Goal: Task Accomplishment & Management: Manage account settings

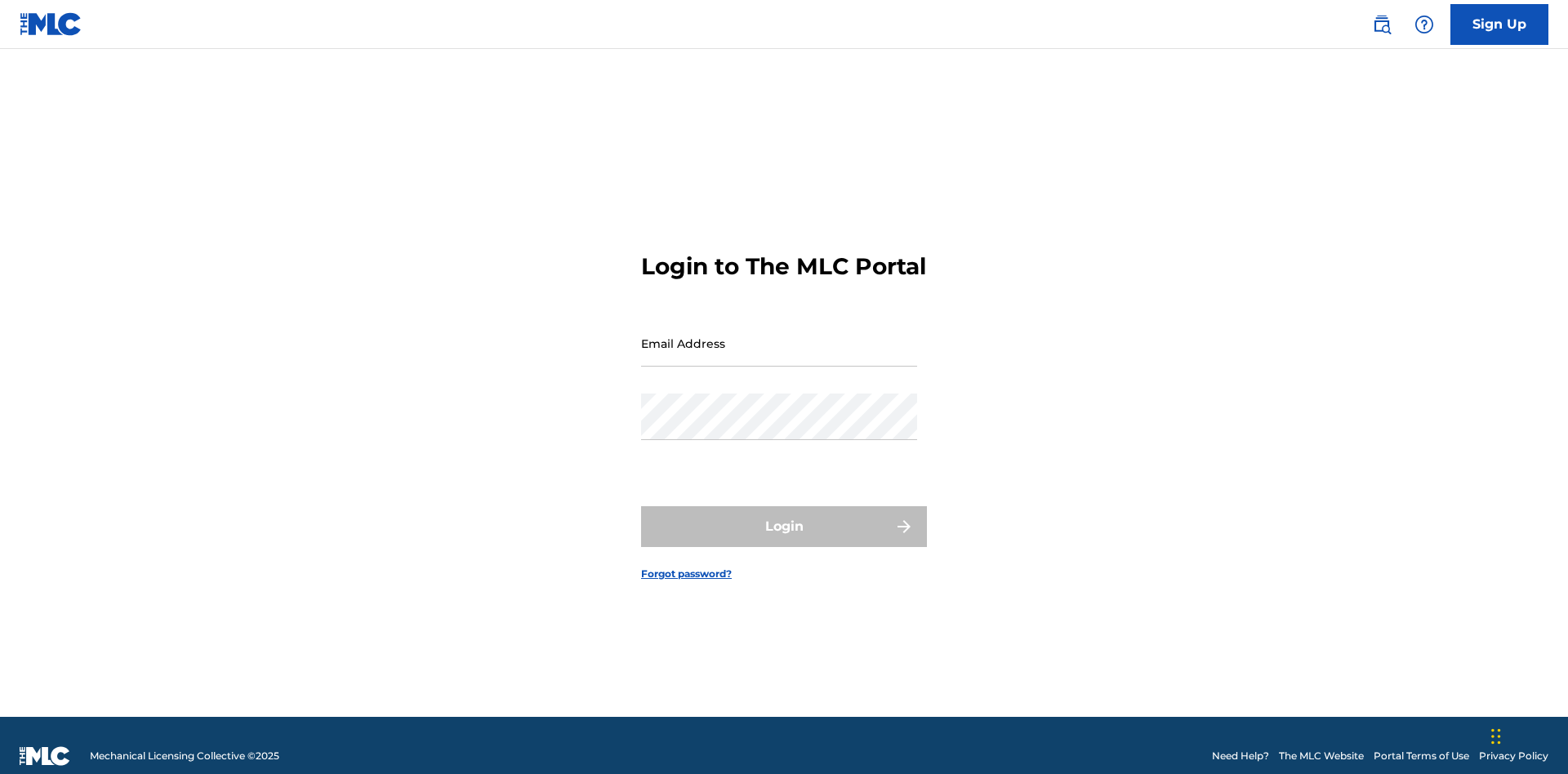
scroll to position [21, 0]
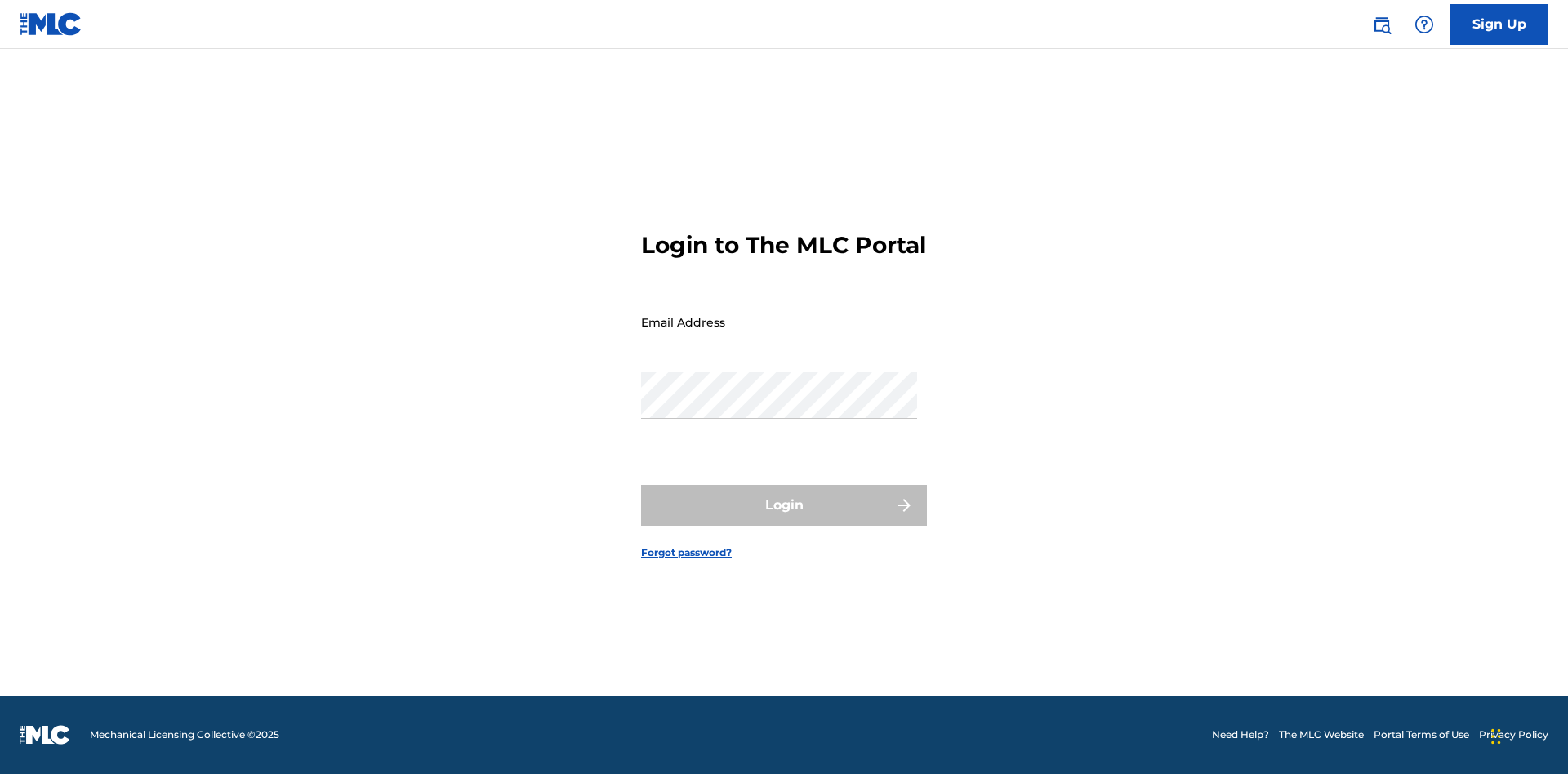
click at [687, 560] on link "Forgot password?" at bounding box center [687, 553] width 91 height 15
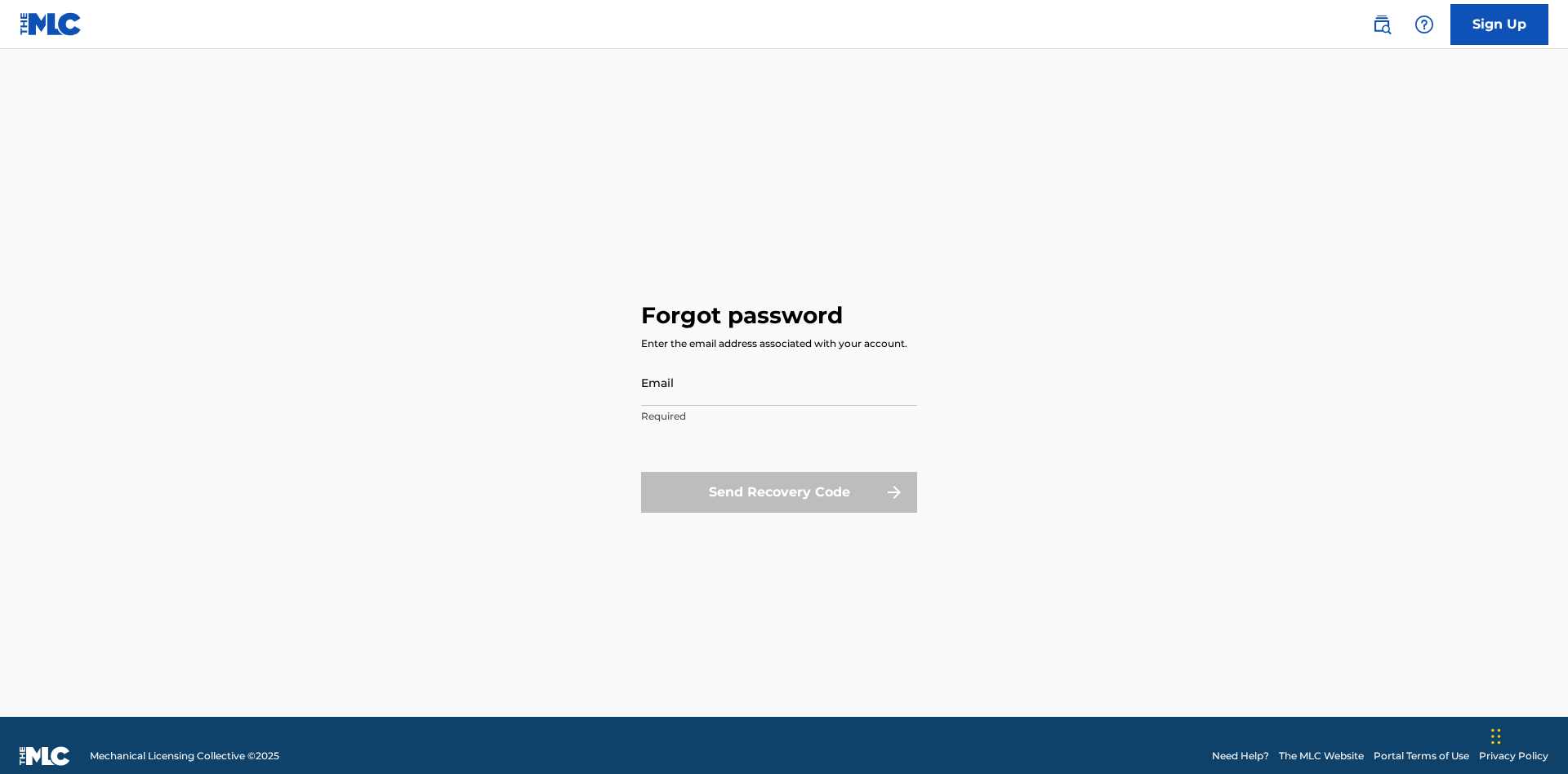
scroll to position [21, 0]
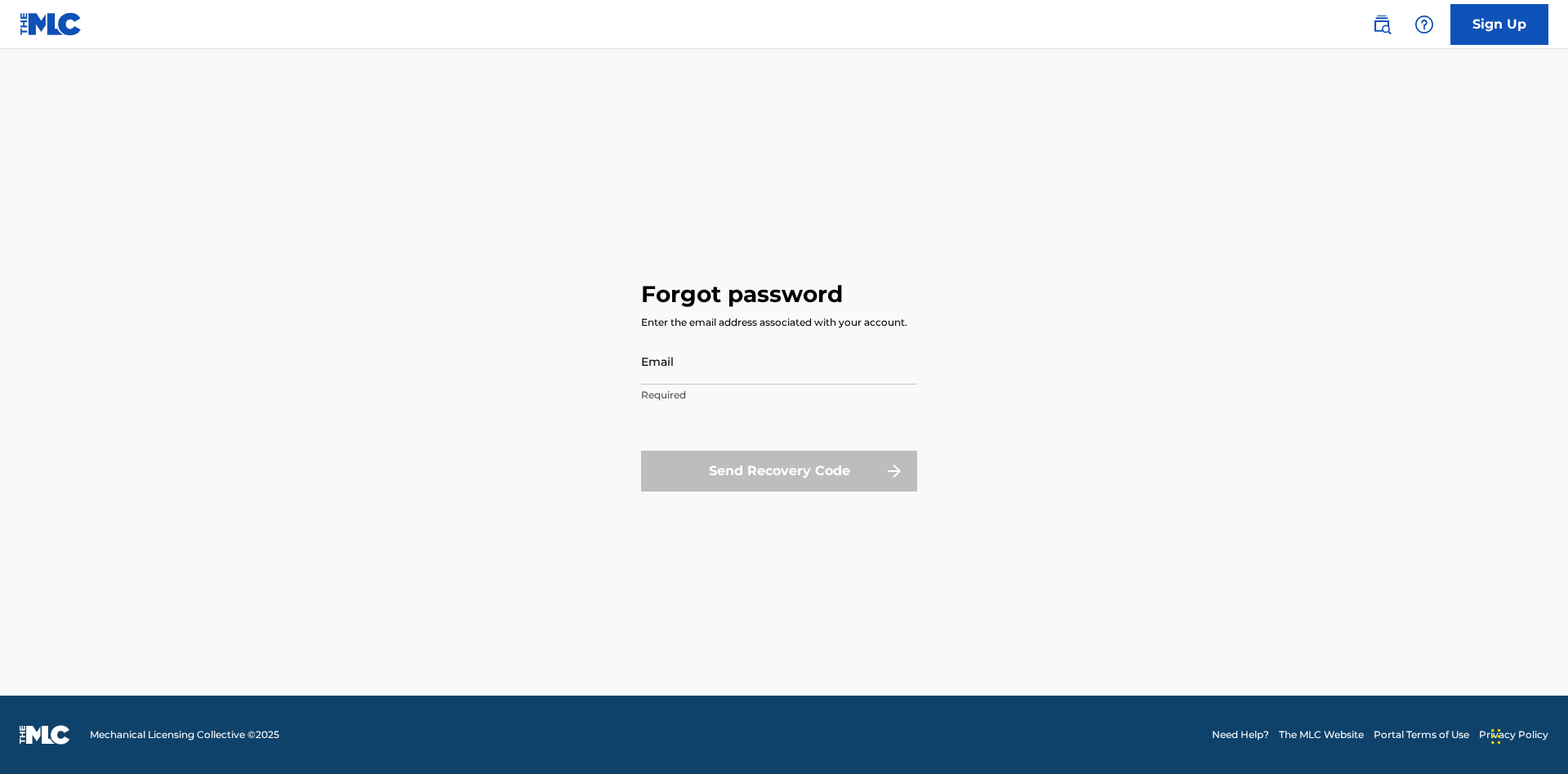
click at [779, 361] on input "Email" at bounding box center [780, 362] width 276 height 46
type input "66375179-3ffc-4914-b887-3987c3007b8a@mailslurp.net"
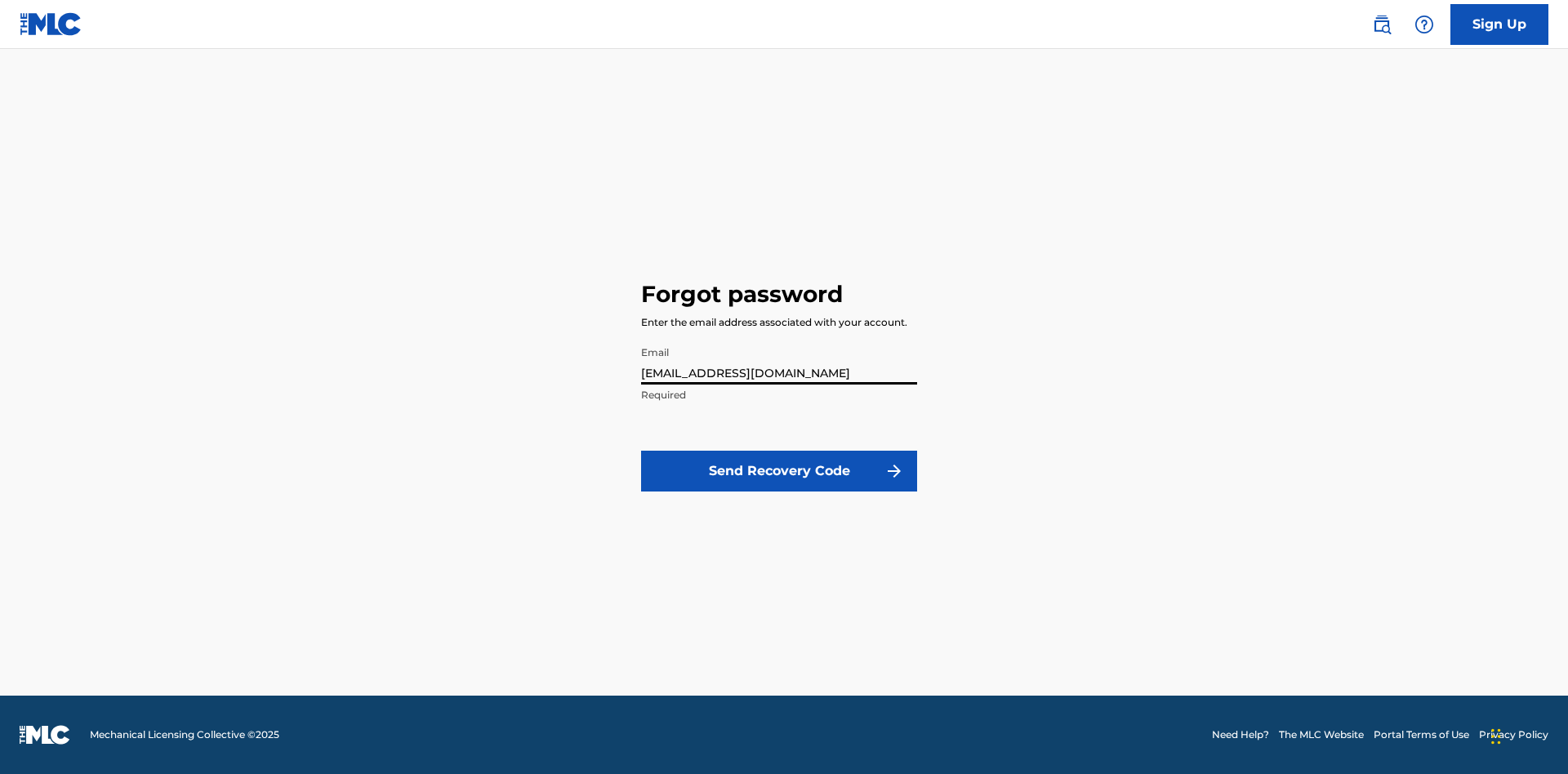
click at [779, 470] on button "Send Recovery Code" at bounding box center [780, 471] width 276 height 41
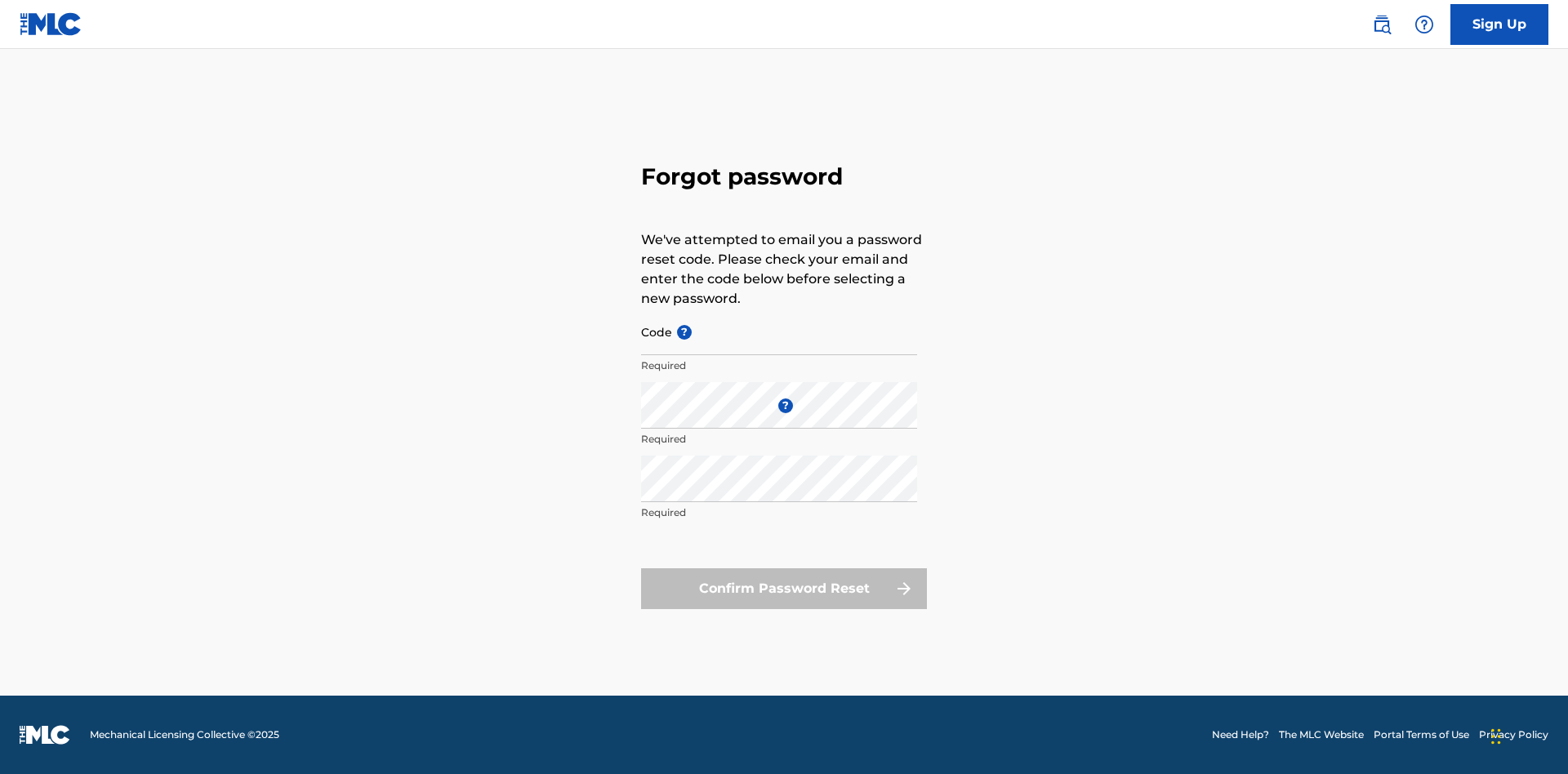
click at [779, 332] on input "Code ?" at bounding box center [780, 332] width 276 height 46
type input "FP_629f91407626562108b75b54a8d7"
